Goal: Transaction & Acquisition: Purchase product/service

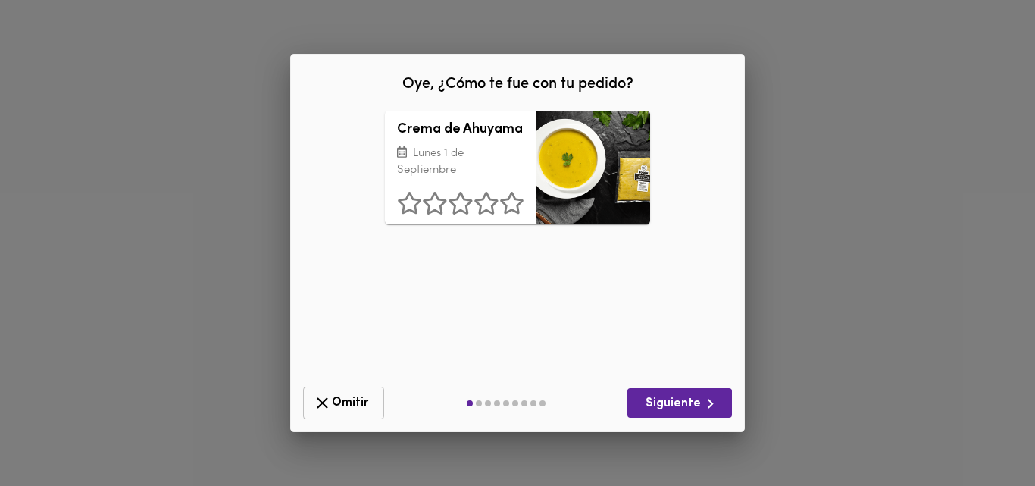
click at [324, 399] on icon "button" at bounding box center [322, 402] width 19 height 19
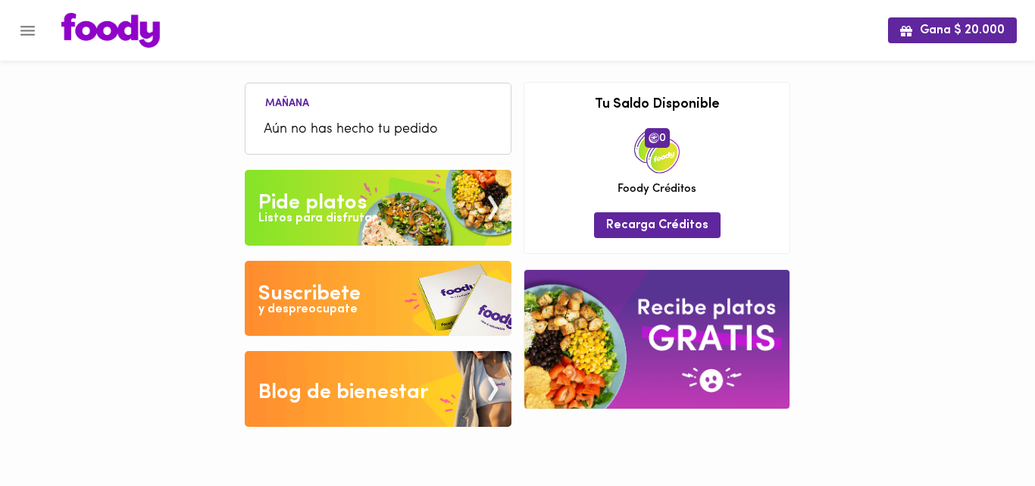
click at [311, 207] on div "Pide platos" at bounding box center [312, 203] width 108 height 30
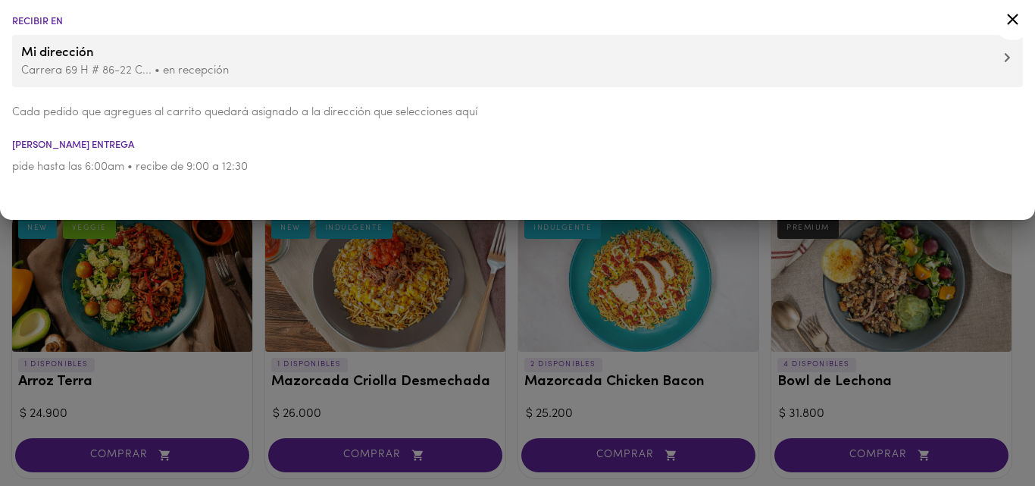
click at [259, 375] on div at bounding box center [517, 243] width 1035 height 486
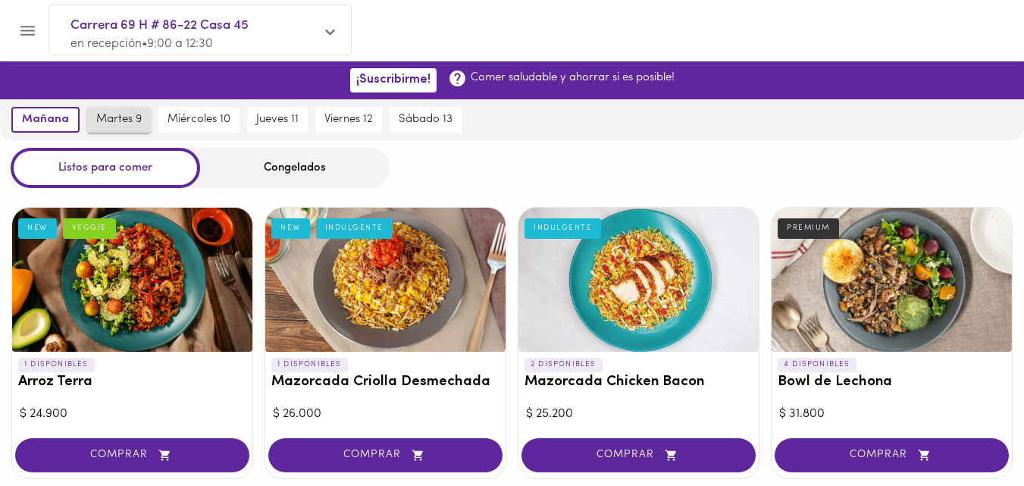
click at [112, 120] on span "martes 9" at bounding box center [118, 120] width 45 height 14
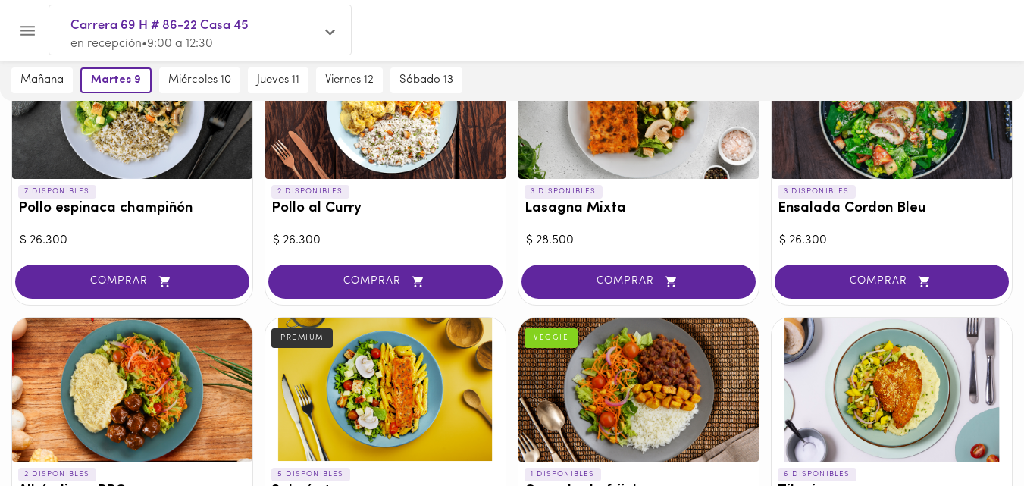
scroll to position [859, 0]
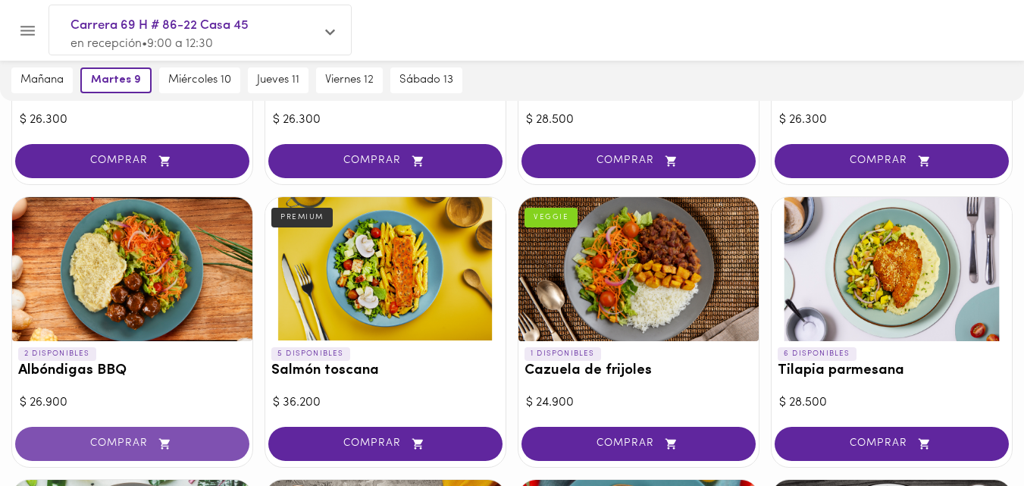
click at [124, 444] on span "COMPRAR" at bounding box center [132, 443] width 196 height 13
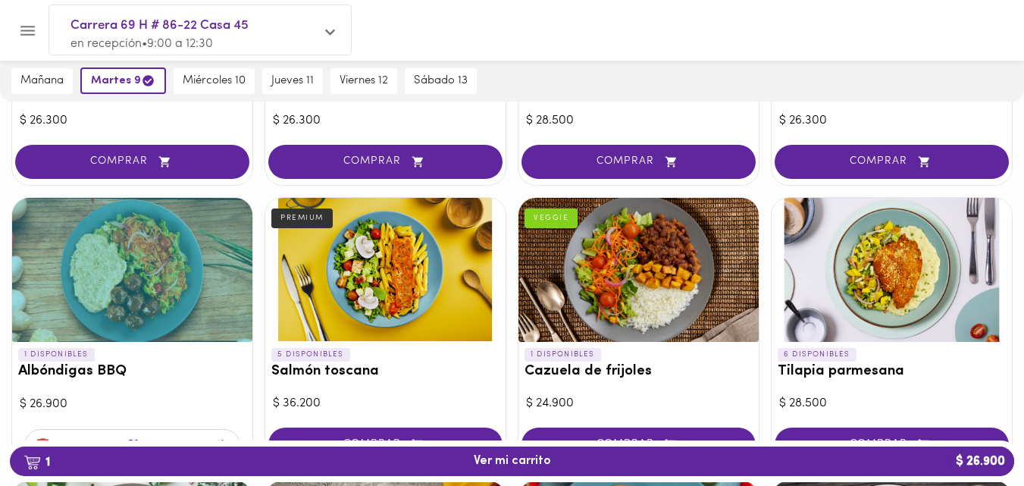
scroll to position [860, 0]
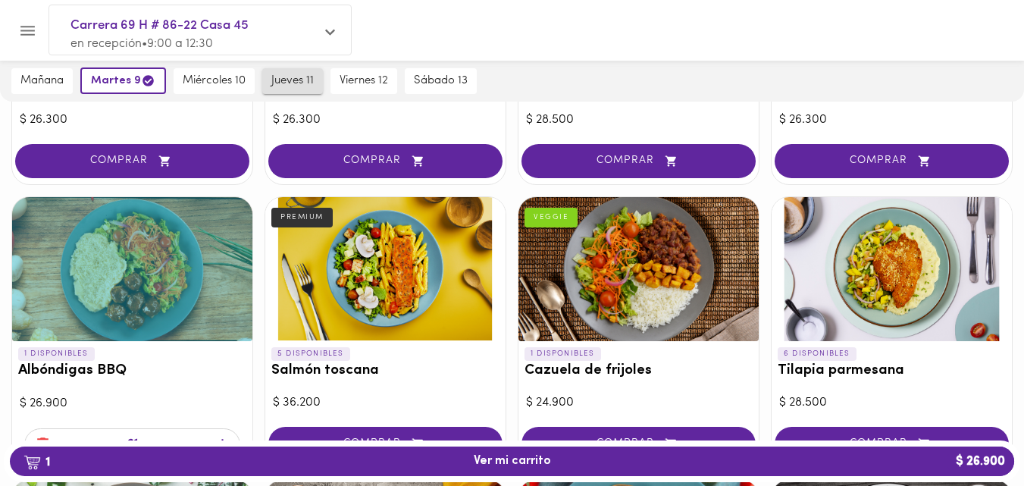
click at [302, 81] on span "jueves 11" at bounding box center [292, 81] width 42 height 14
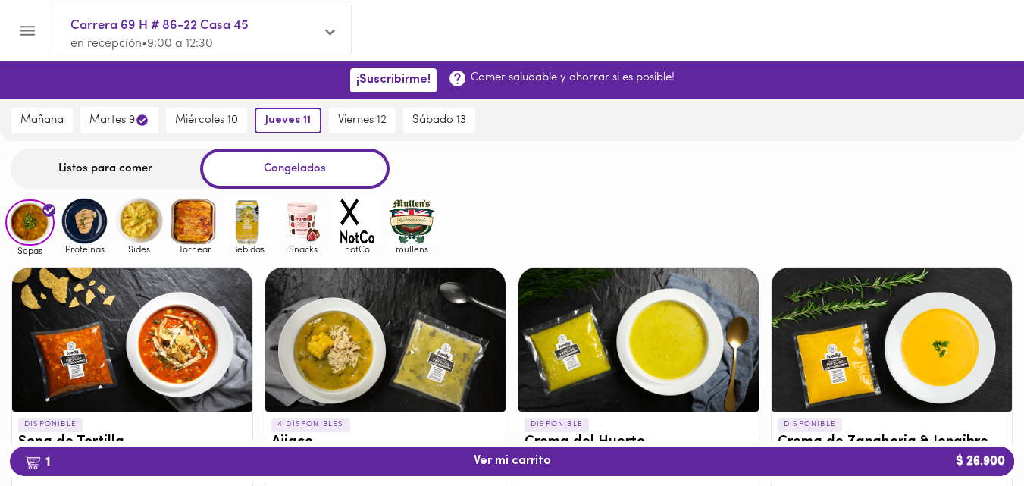
click at [131, 172] on div "Listos para comer" at bounding box center [105, 169] width 189 height 40
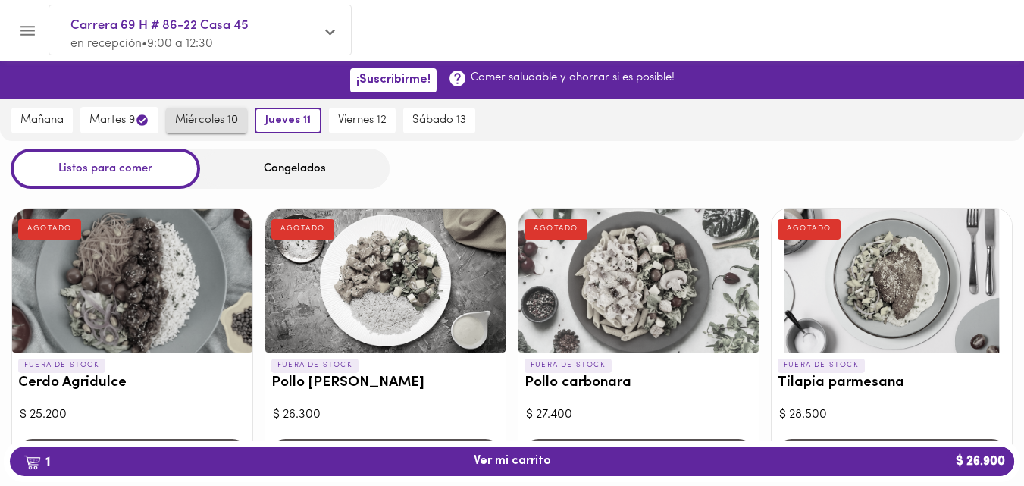
click at [225, 121] on span "miércoles 10" at bounding box center [206, 121] width 63 height 14
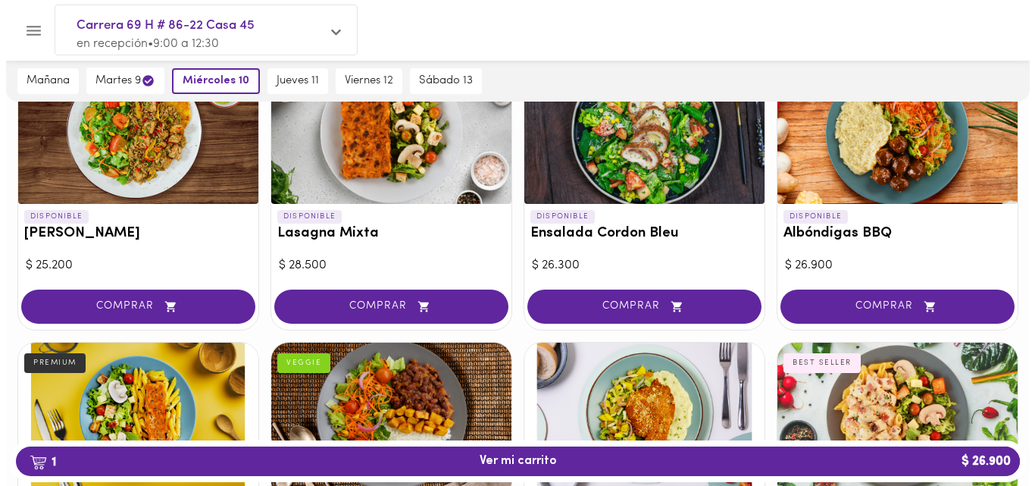
scroll to position [1272, 0]
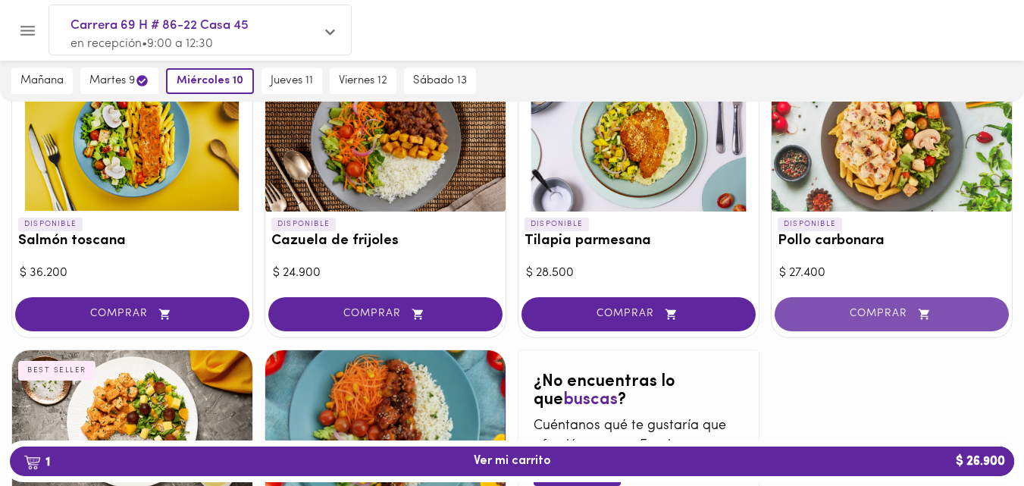
click at [894, 309] on span "COMPRAR" at bounding box center [891, 314] width 196 height 13
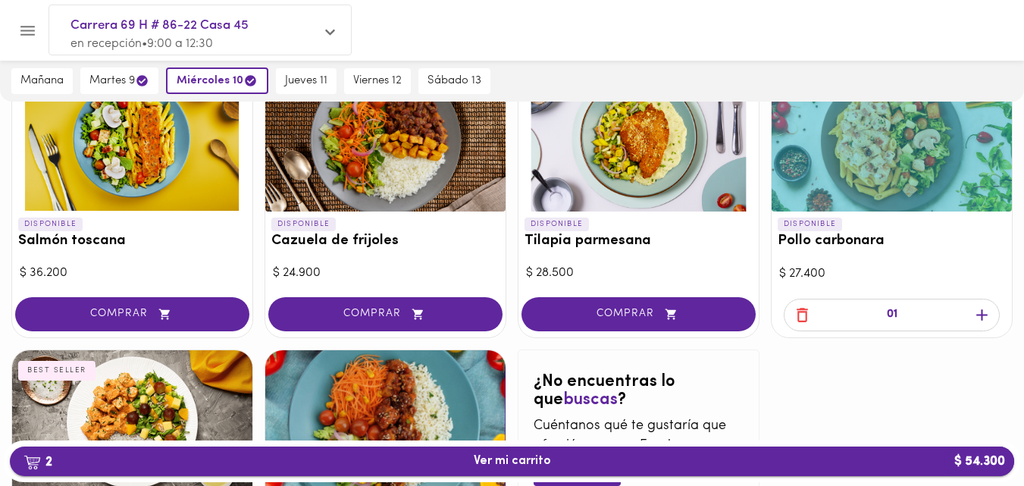
click at [508, 459] on span "2 Ver mi carrito $ 54.300" at bounding box center [512, 461] width 77 height 14
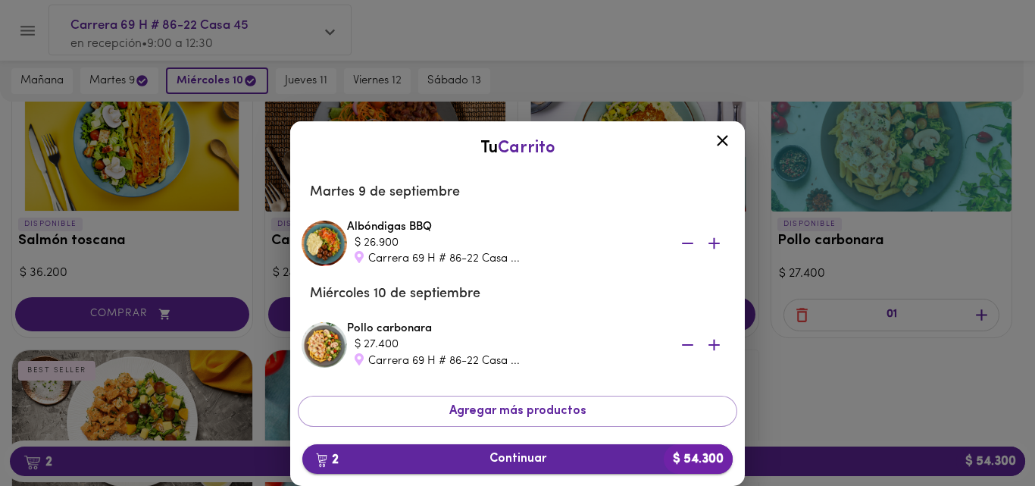
click at [508, 461] on span "2 Continuar $ 54.300" at bounding box center [517, 459] width 406 height 14
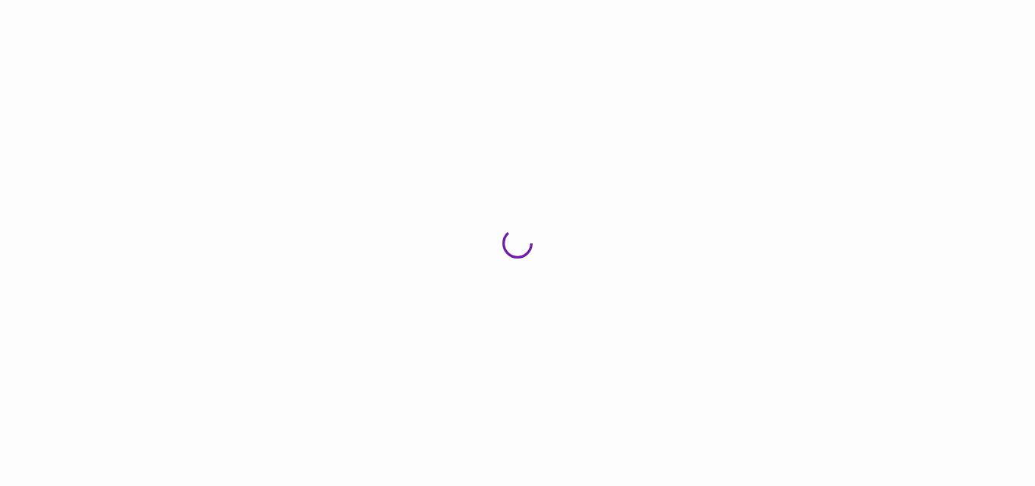
click at [508, 461] on div at bounding box center [517, 243] width 1035 height 486
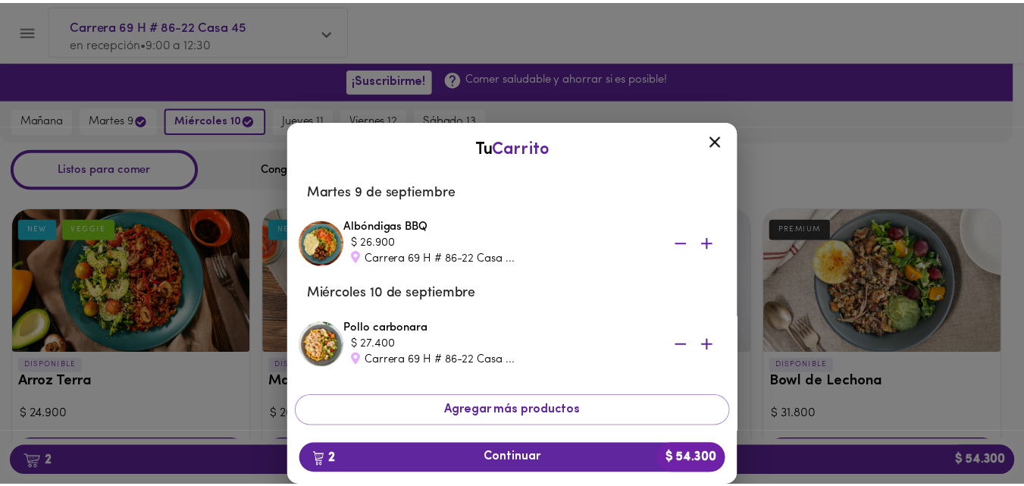
scroll to position [1494, 0]
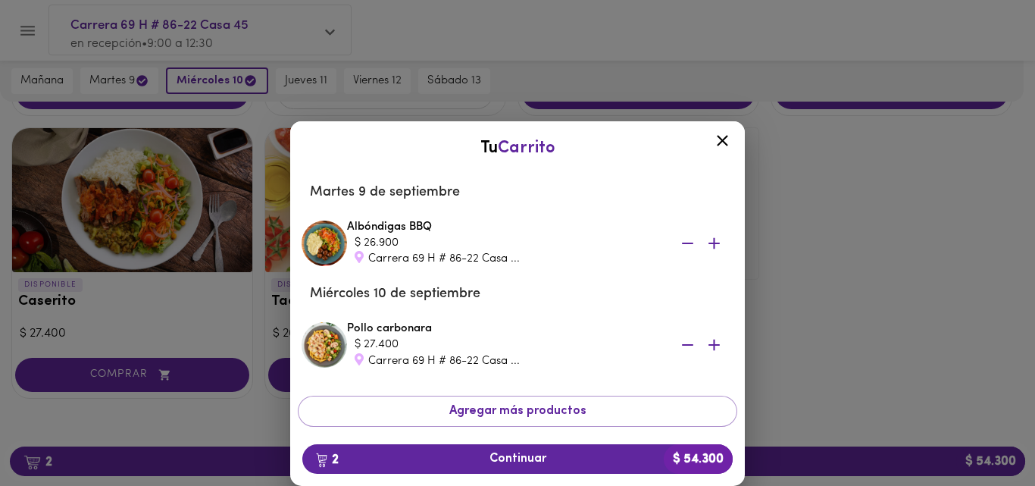
click at [721, 140] on icon at bounding box center [722, 140] width 19 height 19
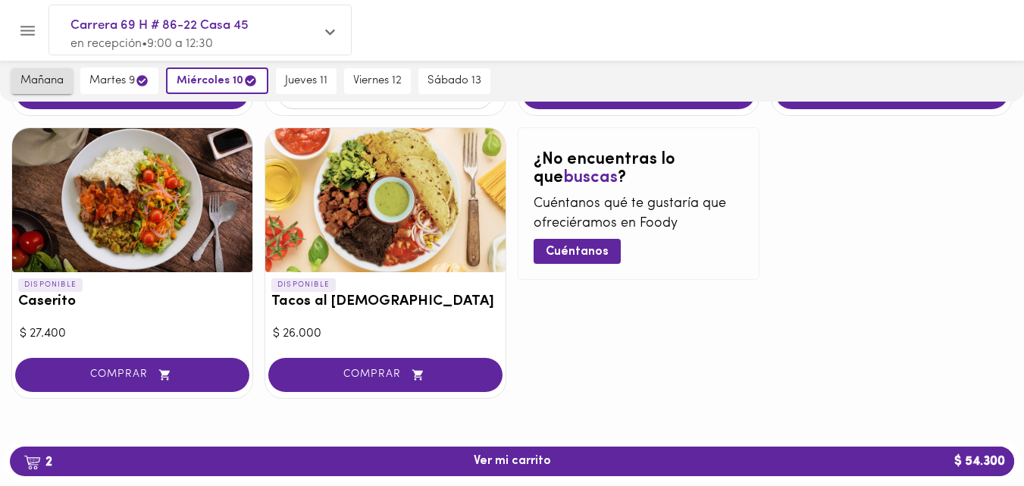
click at [42, 80] on span "mañana" at bounding box center [41, 81] width 43 height 14
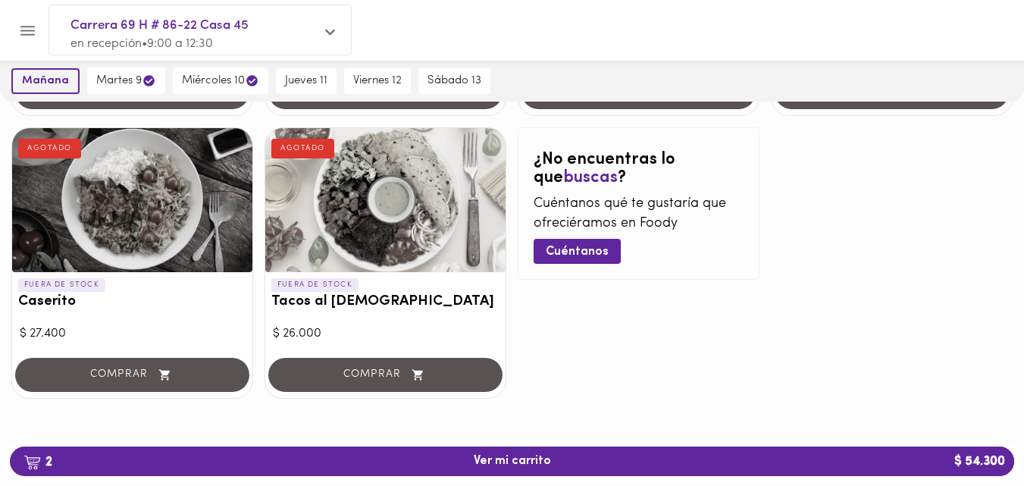
click at [42, 80] on span "mañana" at bounding box center [45, 81] width 47 height 14
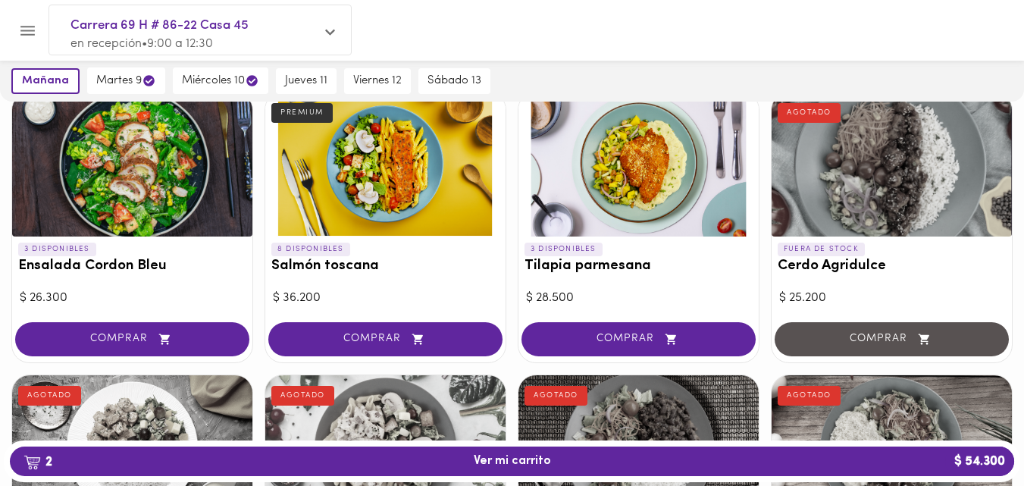
scroll to position [922, 0]
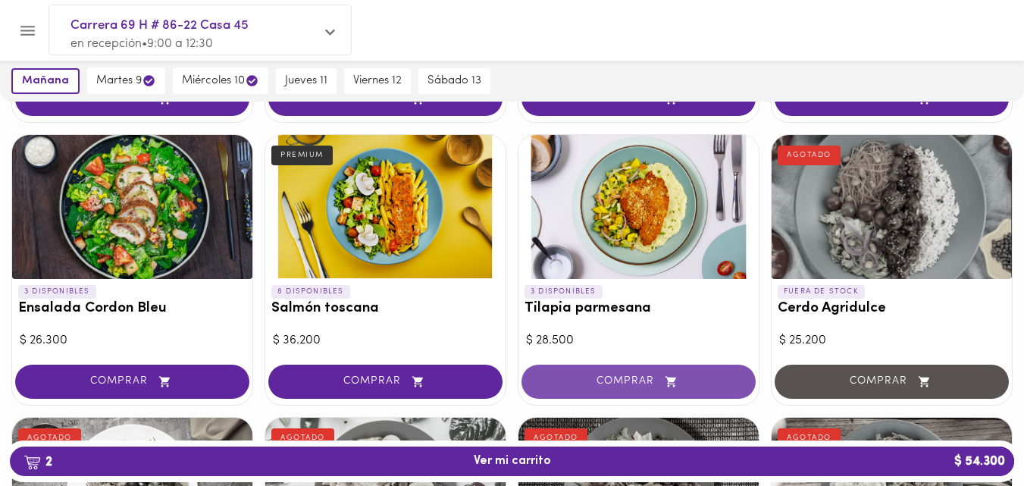
click at [640, 385] on span "COMPRAR" at bounding box center [638, 381] width 196 height 13
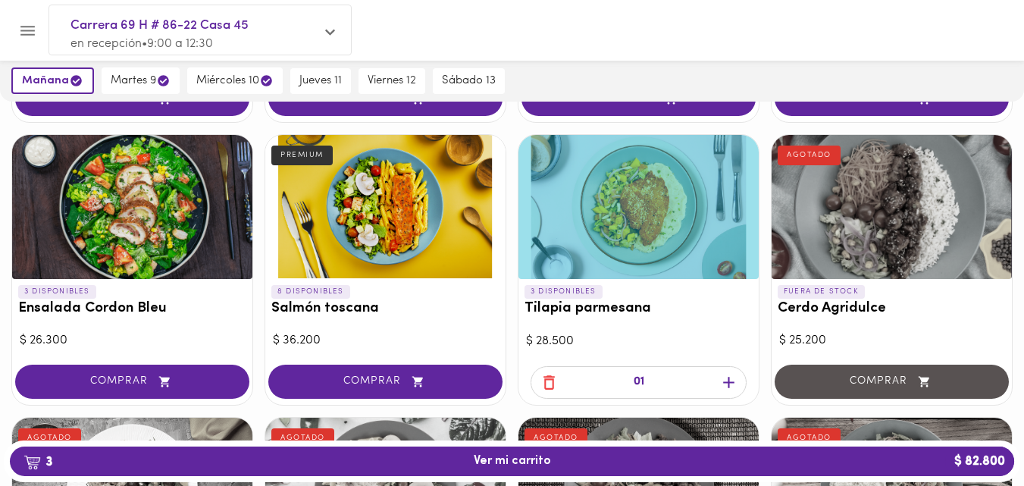
scroll to position [0, 0]
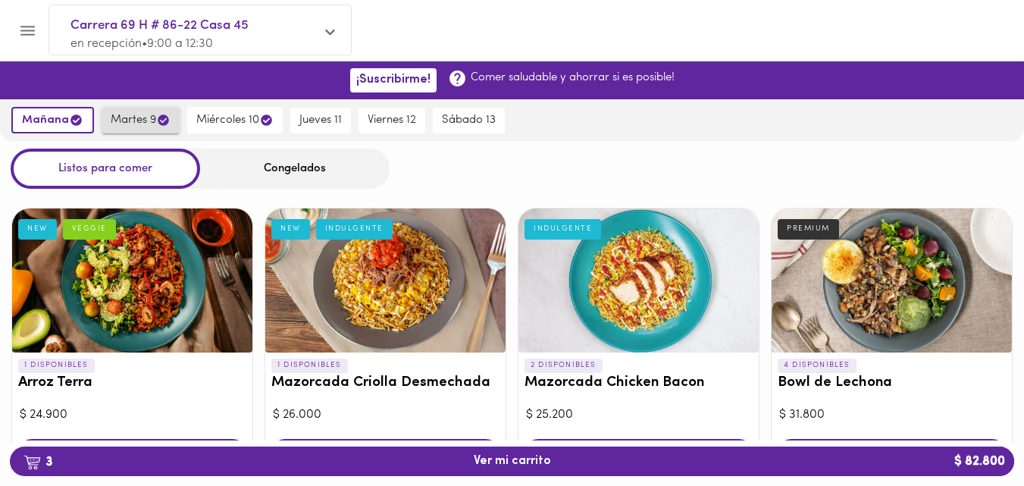
click at [127, 120] on span "martes 9" at bounding box center [141, 120] width 60 height 14
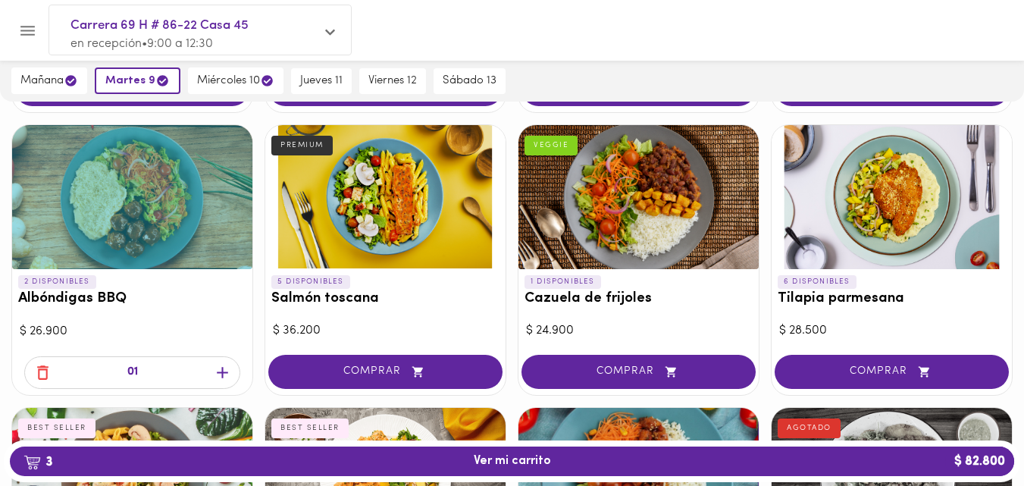
scroll to position [938, 0]
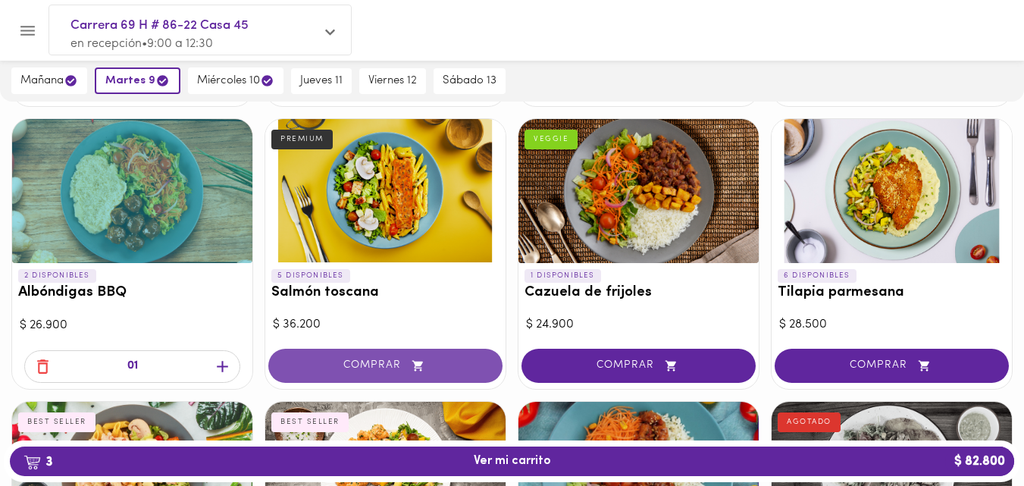
click at [386, 371] on span "COMPRAR" at bounding box center [385, 365] width 196 height 13
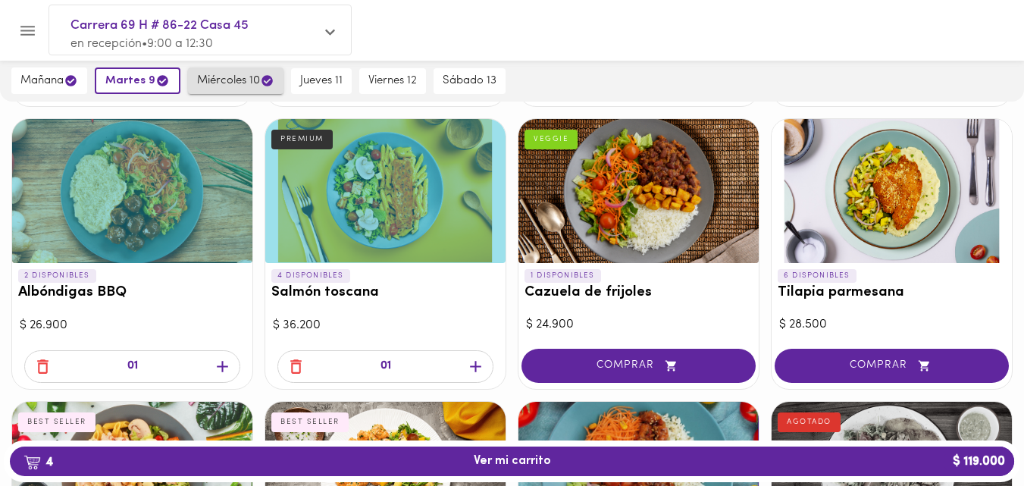
click at [230, 81] on span "miércoles 10" at bounding box center [235, 80] width 77 height 14
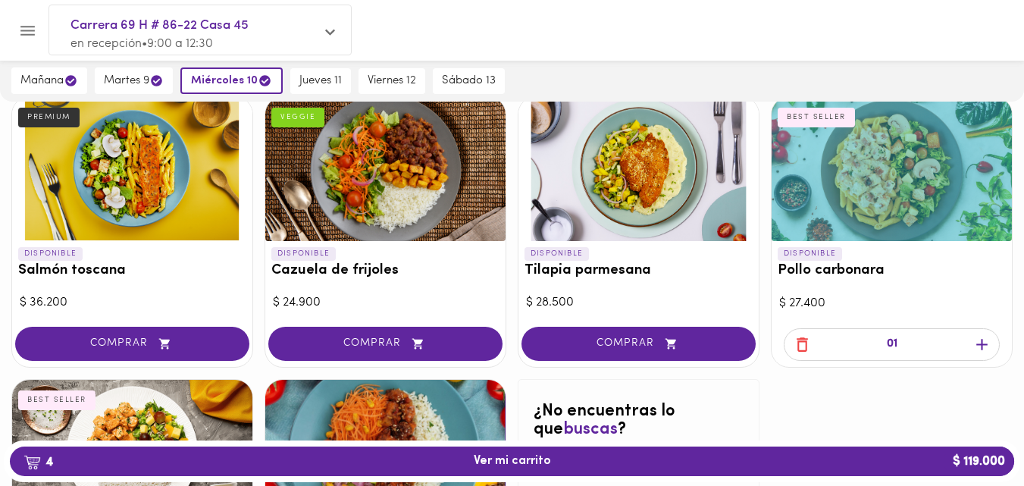
scroll to position [1239, 0]
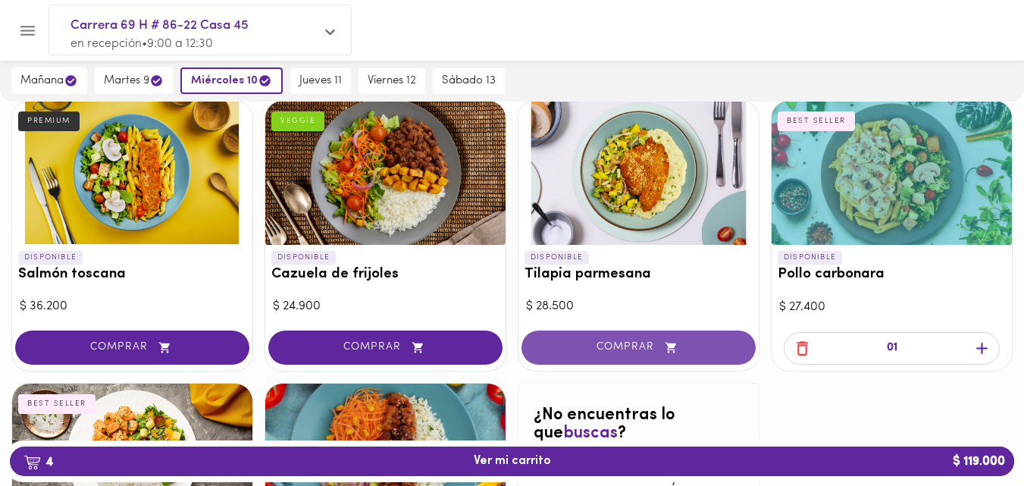
click at [622, 351] on span "COMPRAR" at bounding box center [638, 347] width 196 height 13
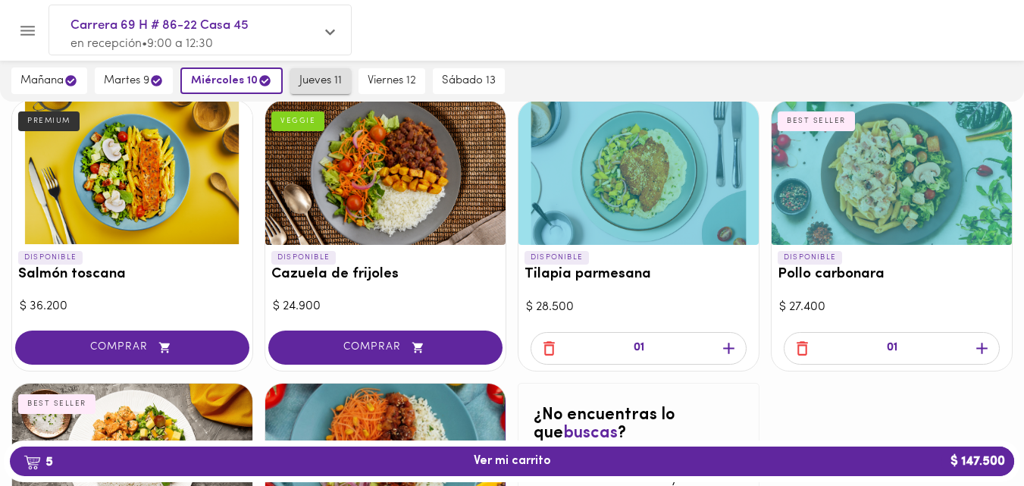
click at [317, 78] on span "jueves 11" at bounding box center [320, 81] width 42 height 14
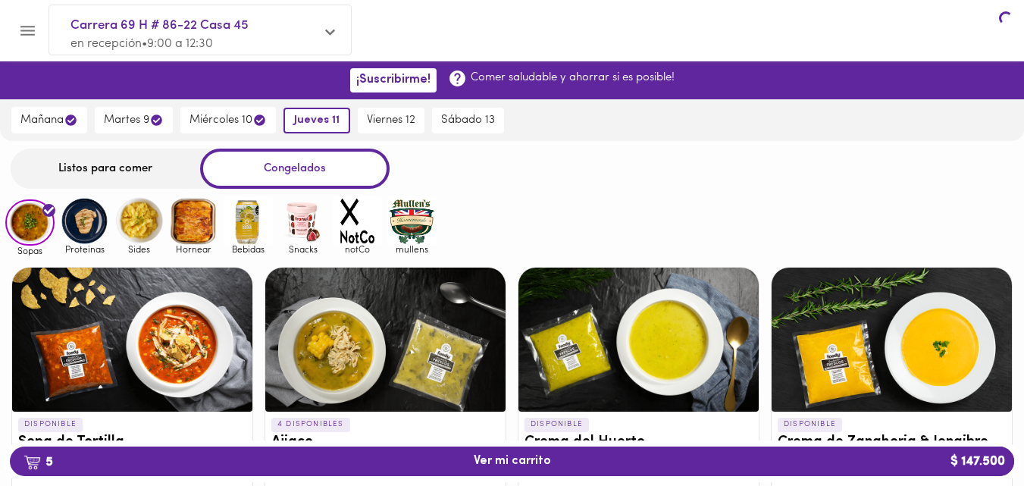
drag, startPoint x: 330, startPoint y: 84, endPoint x: 111, endPoint y: 152, distance: 228.6
click at [330, 83] on div "¡Suscribirme! Comer saludable y ahorrar si es posible!" at bounding box center [512, 80] width 1024 height 38
click at [98, 166] on div "Listos para comer" at bounding box center [105, 169] width 189 height 40
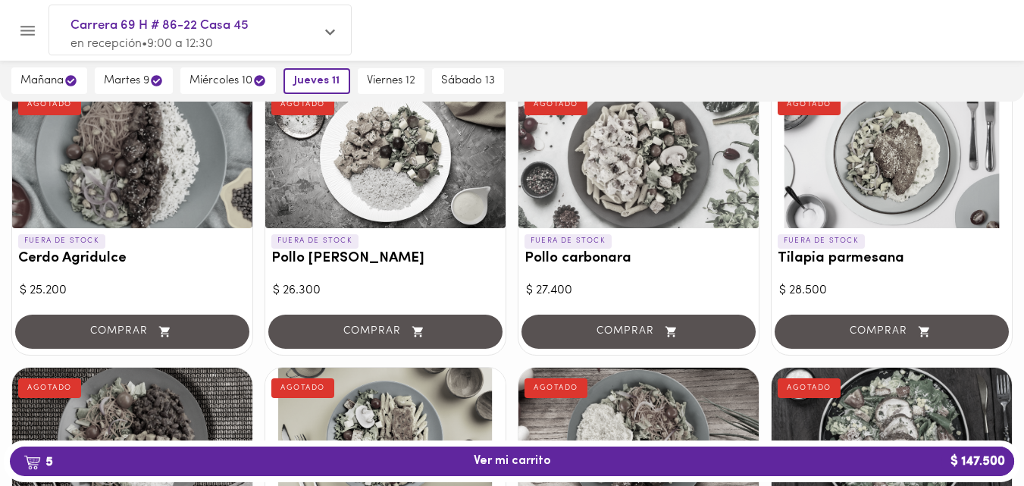
scroll to position [27, 0]
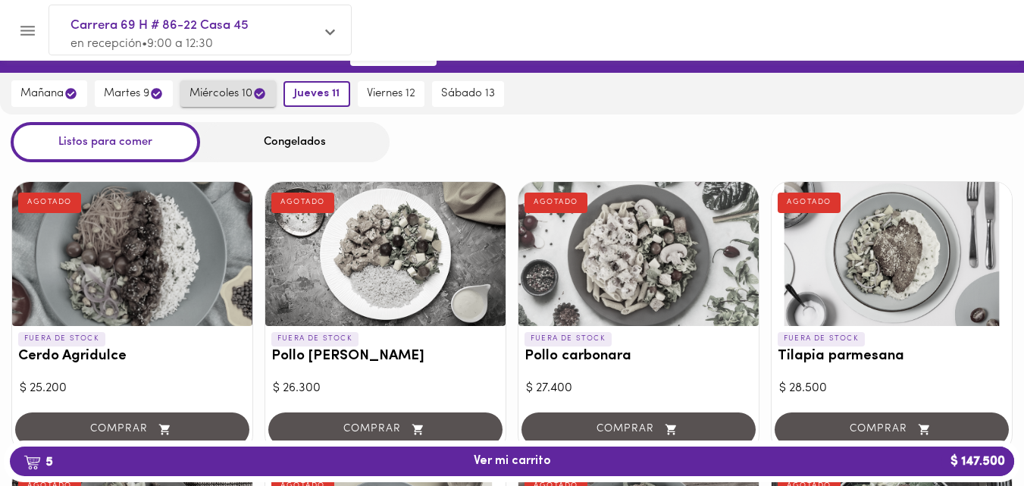
click at [212, 89] on span "miércoles 10" at bounding box center [227, 93] width 77 height 14
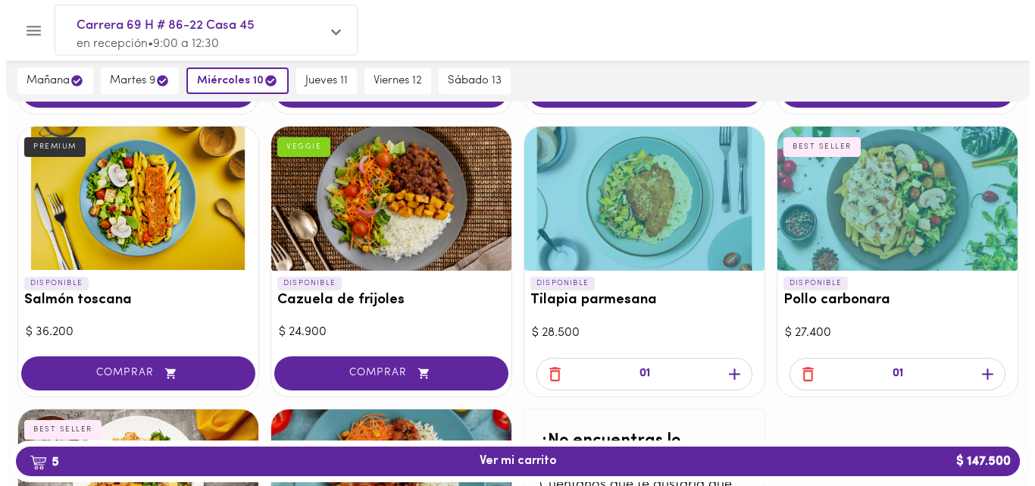
scroll to position [1252, 0]
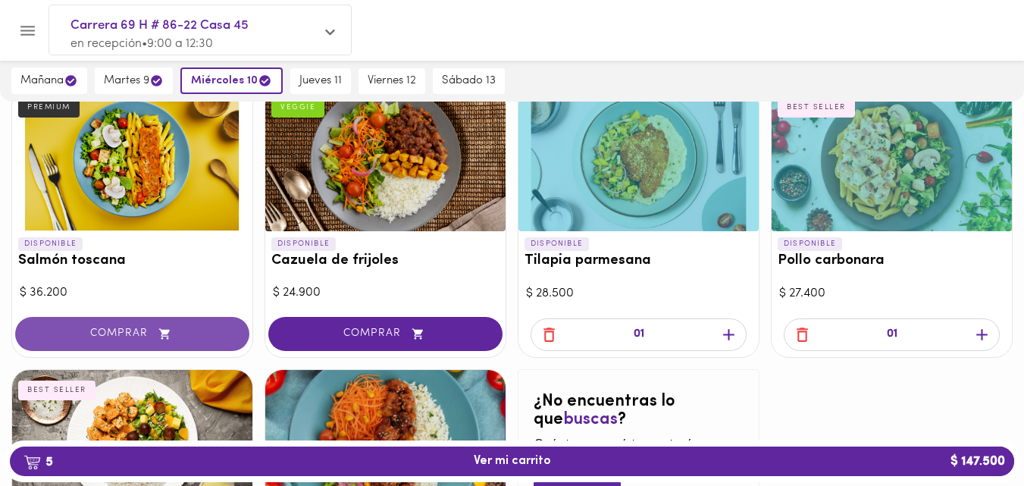
click at [134, 330] on span "COMPRAR" at bounding box center [132, 333] width 196 height 13
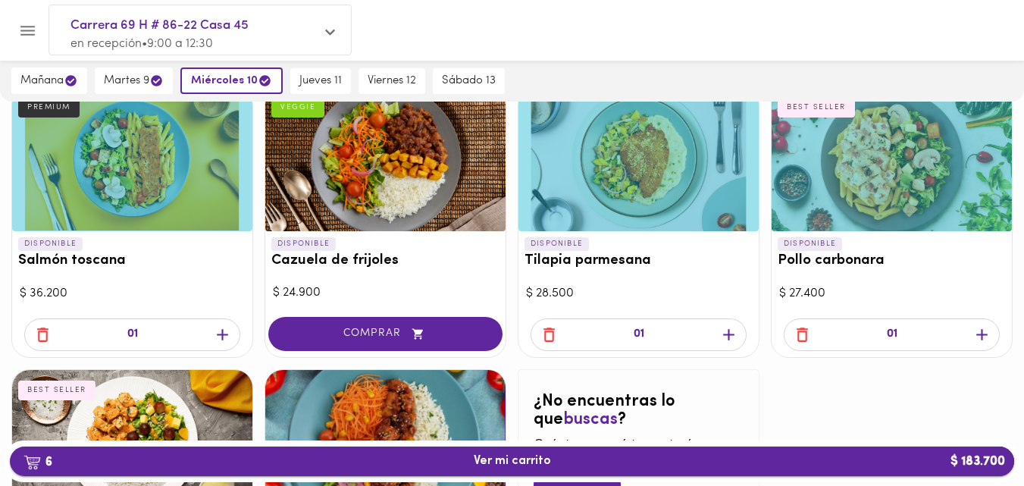
click at [547, 458] on span "6 Ver mi carrito $ 183.700" at bounding box center [512, 461] width 77 height 14
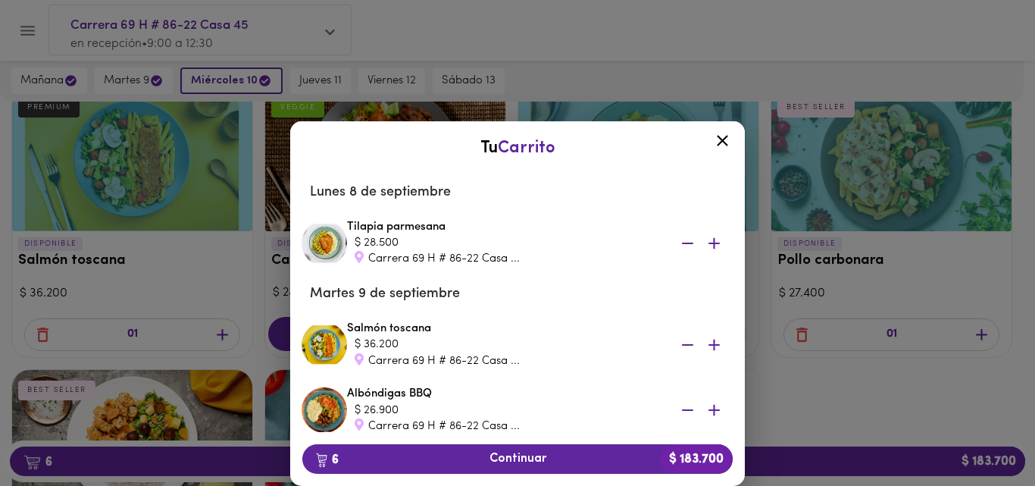
click at [546, 459] on span "6 Continuar $ 183.700" at bounding box center [517, 459] width 406 height 14
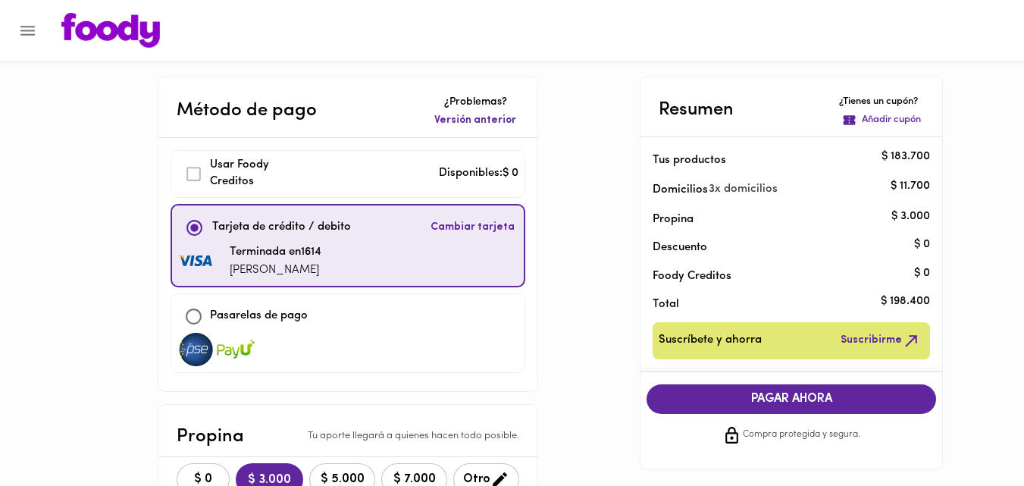
click at [22, 32] on icon "Menu" at bounding box center [27, 30] width 19 height 19
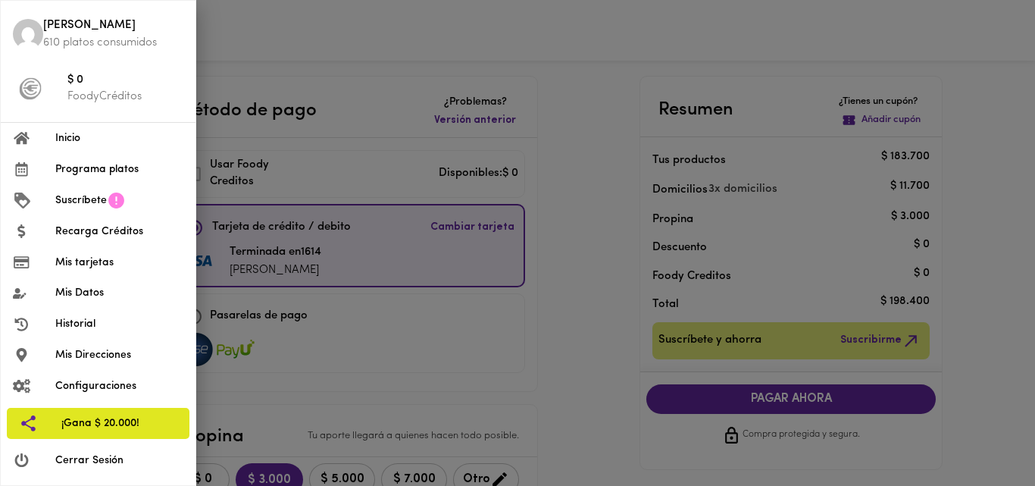
click at [263, 73] on div at bounding box center [517, 243] width 1035 height 486
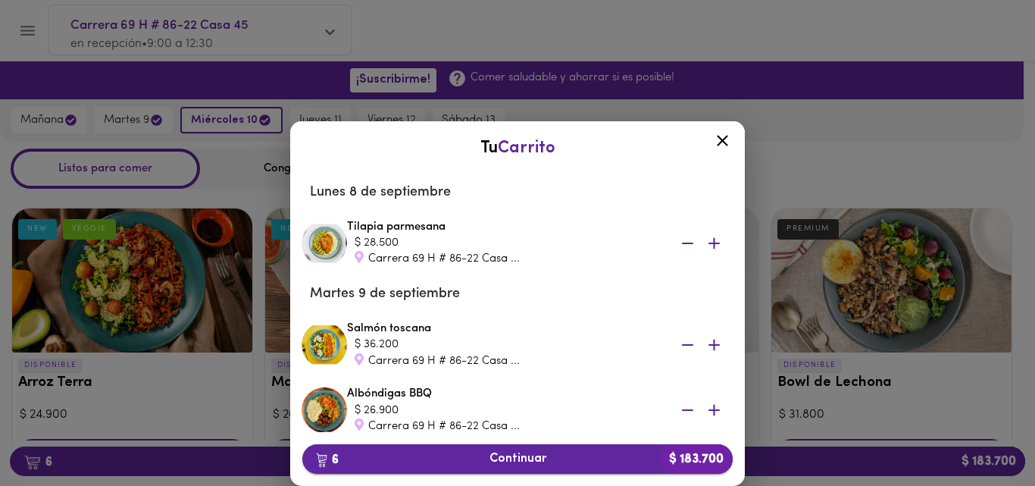
click at [513, 455] on span "6 Continuar $ 183.700" at bounding box center [517, 459] width 406 height 14
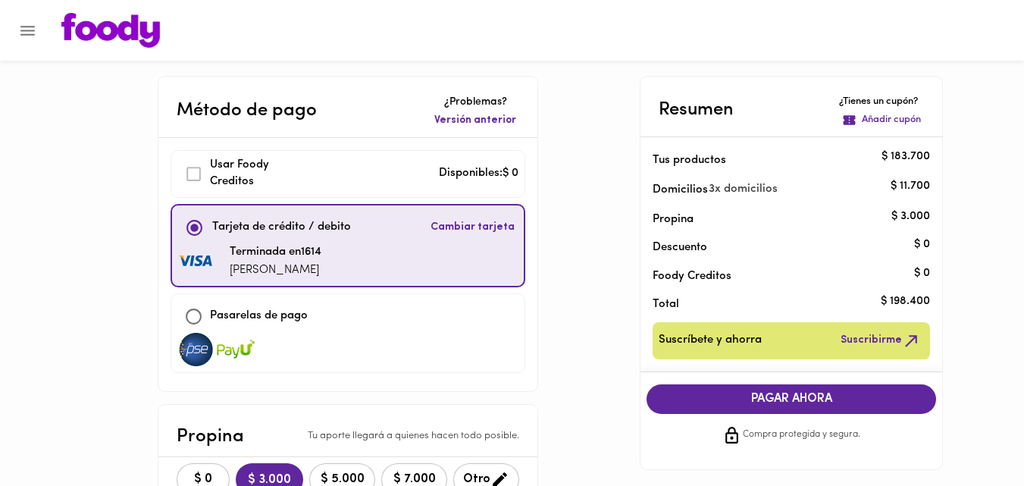
click at [831, 396] on span "PAGAR AHORA" at bounding box center [790, 399] width 259 height 14
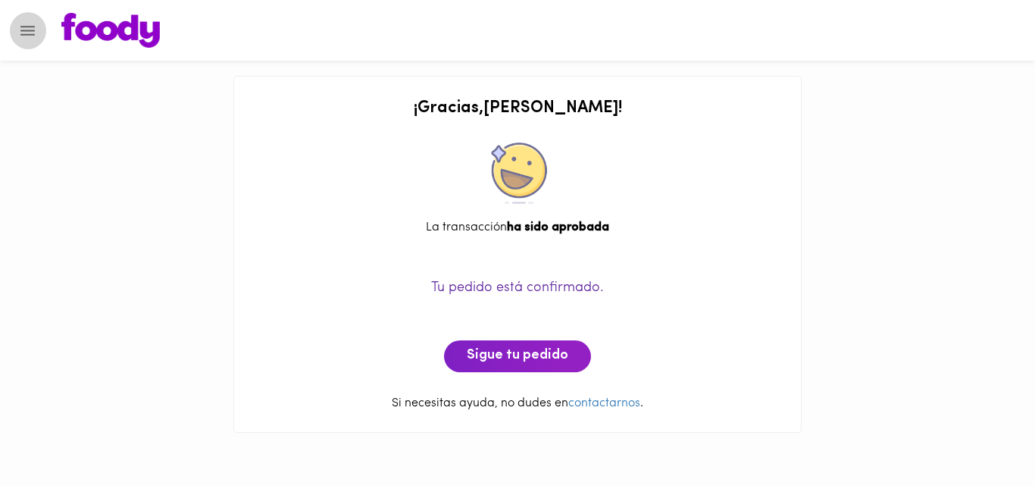
click at [21, 28] on icon "Menu" at bounding box center [27, 30] width 19 height 19
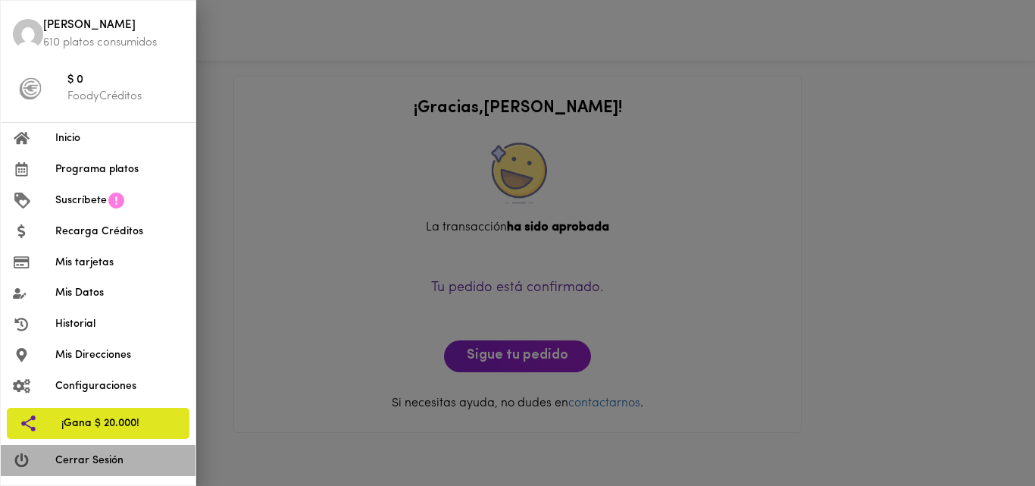
click at [80, 457] on span "Cerrar Sesión" at bounding box center [119, 460] width 128 height 16
